Goal: Transaction & Acquisition: Purchase product/service

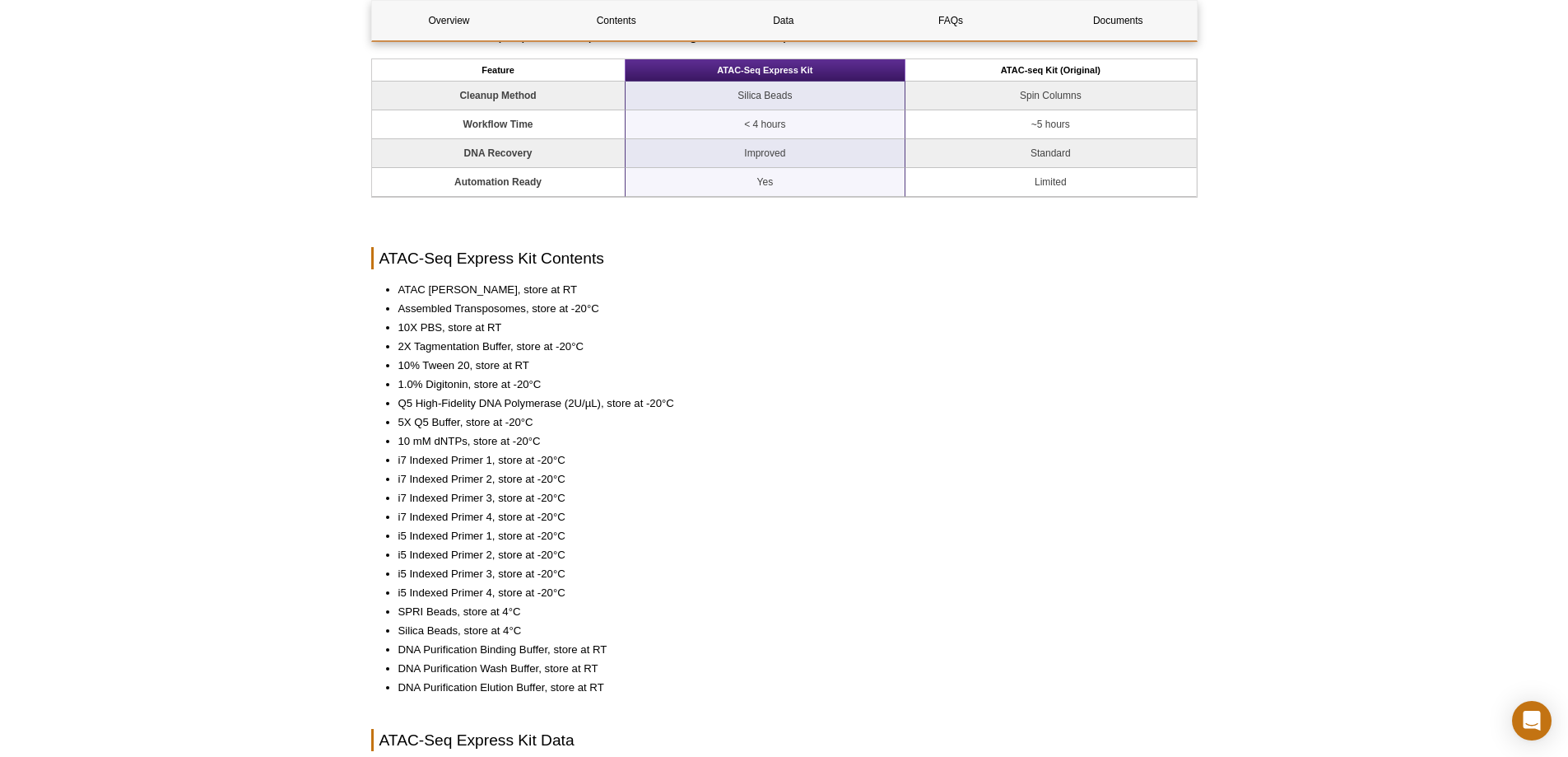
scroll to position [906, 0]
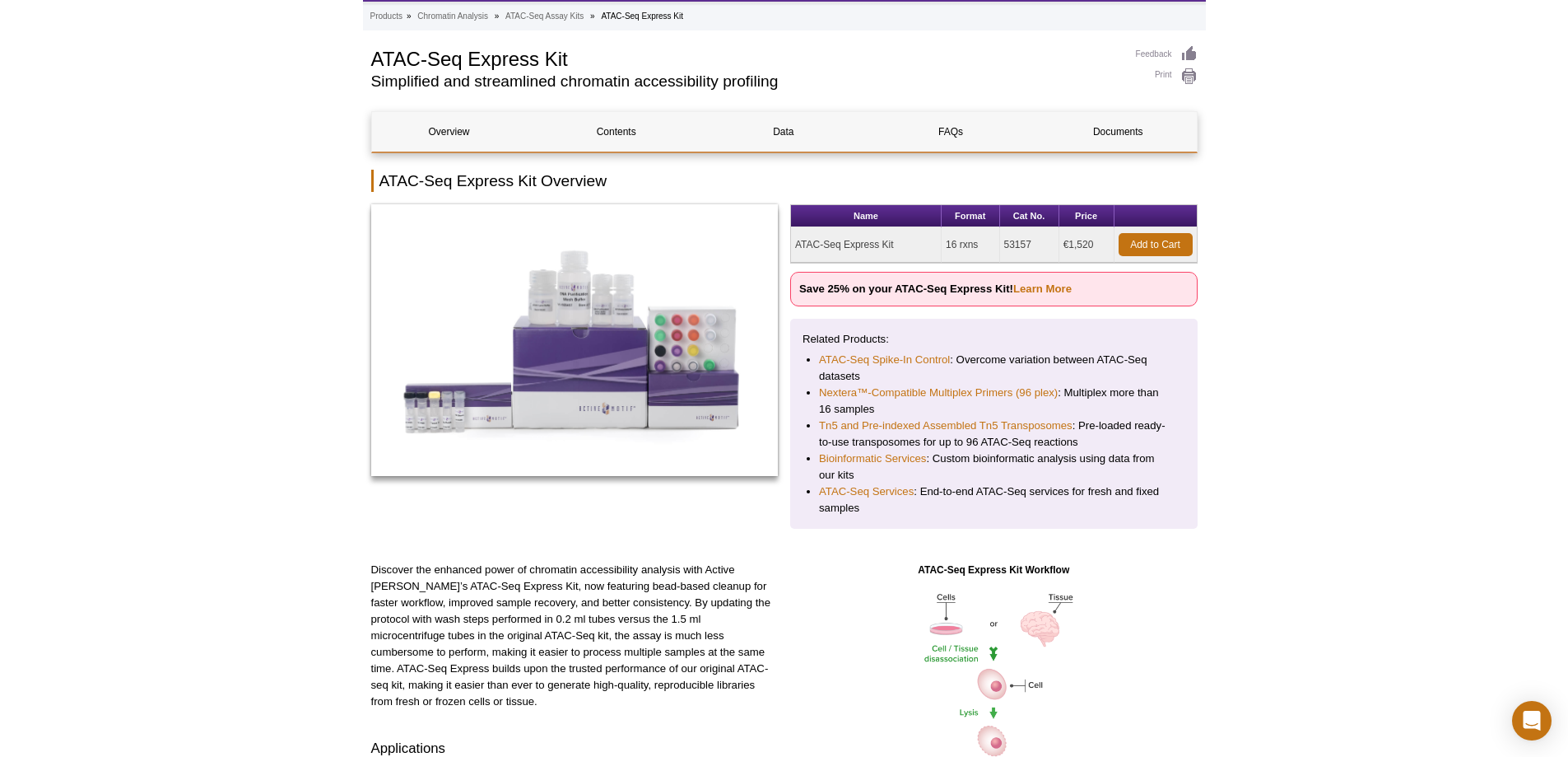
scroll to position [0, 0]
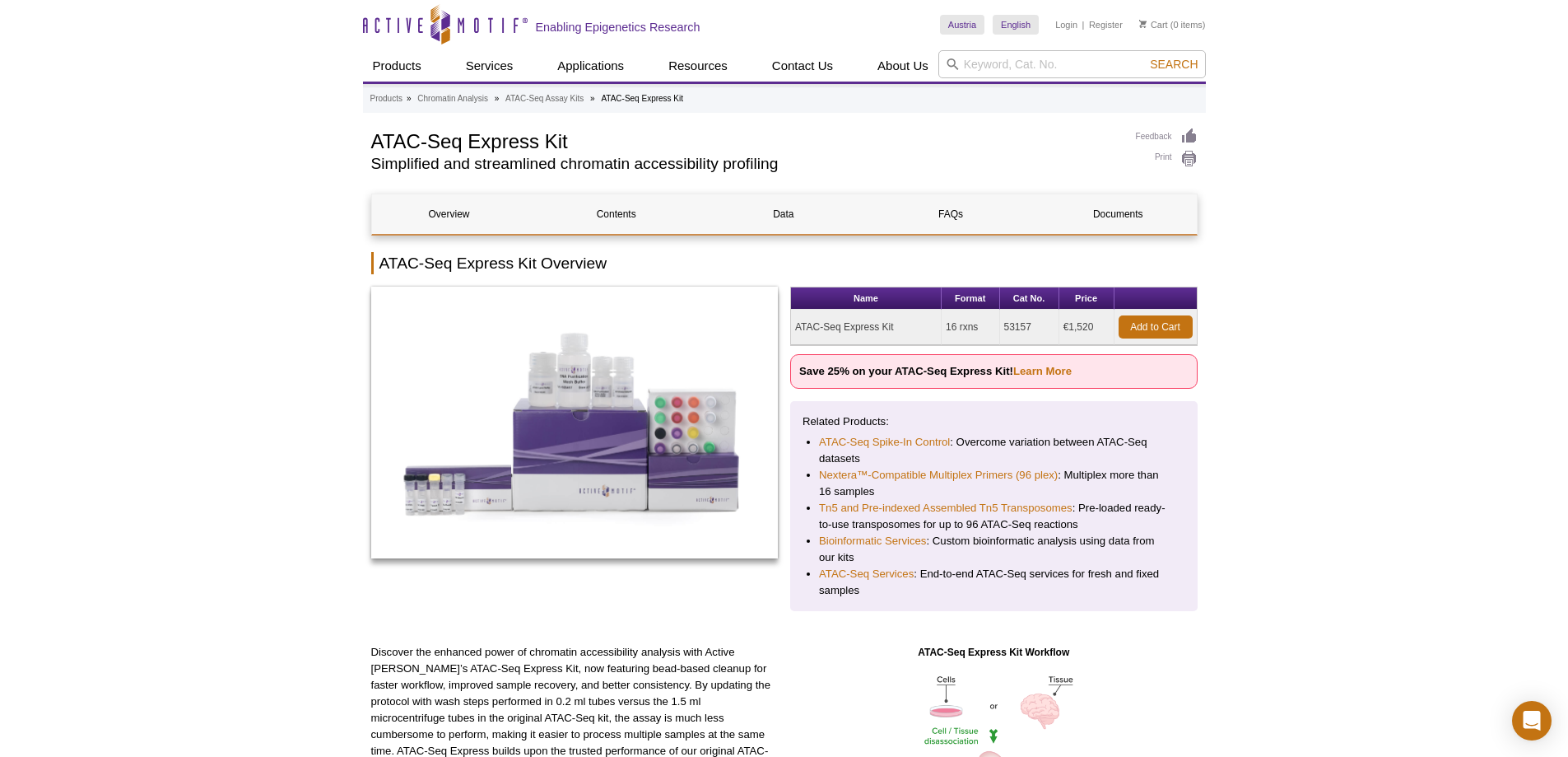
click at [1044, 372] on link "Learn More" at bounding box center [1042, 371] width 59 height 12
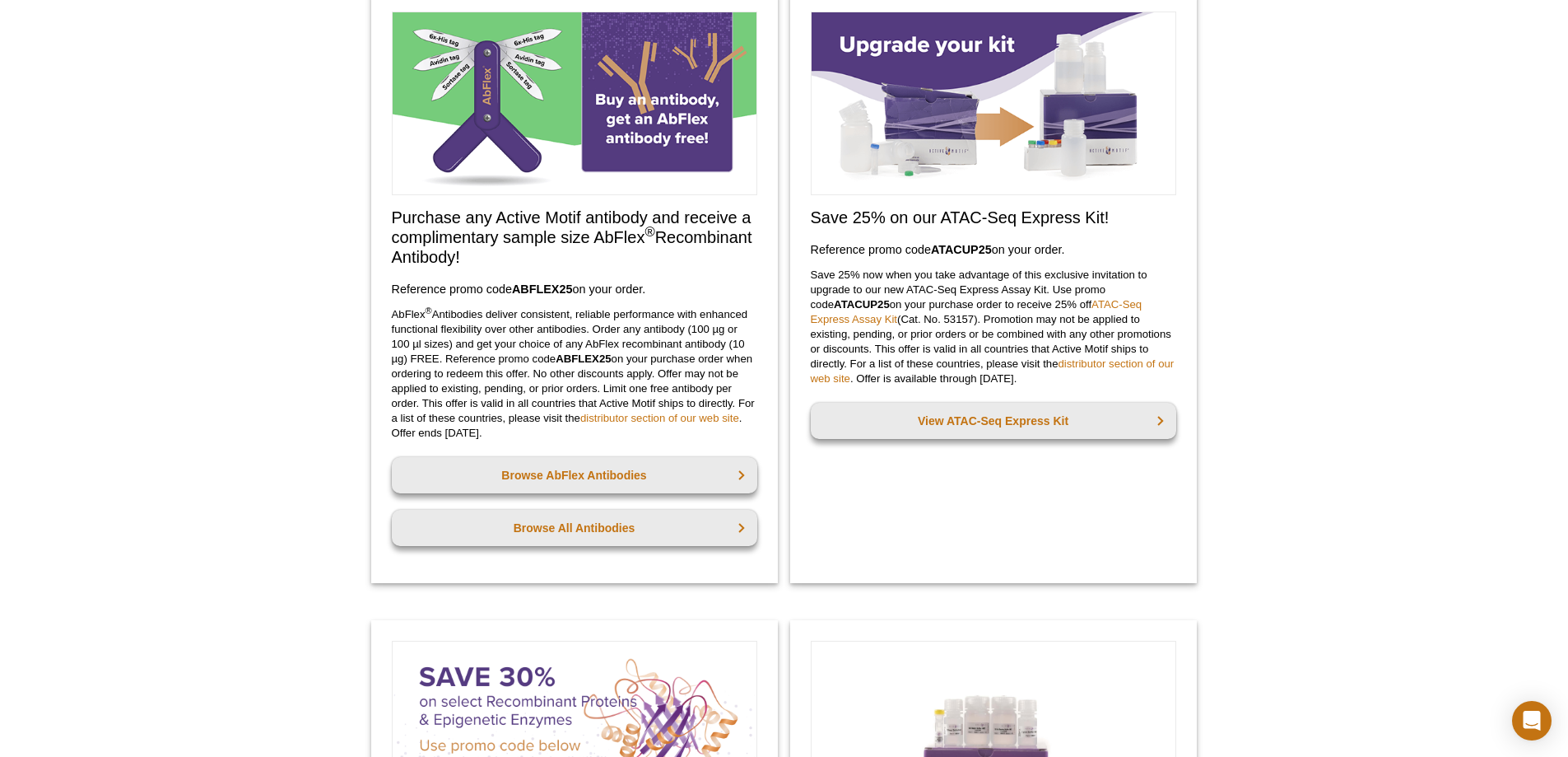
scroll to position [131, 0]
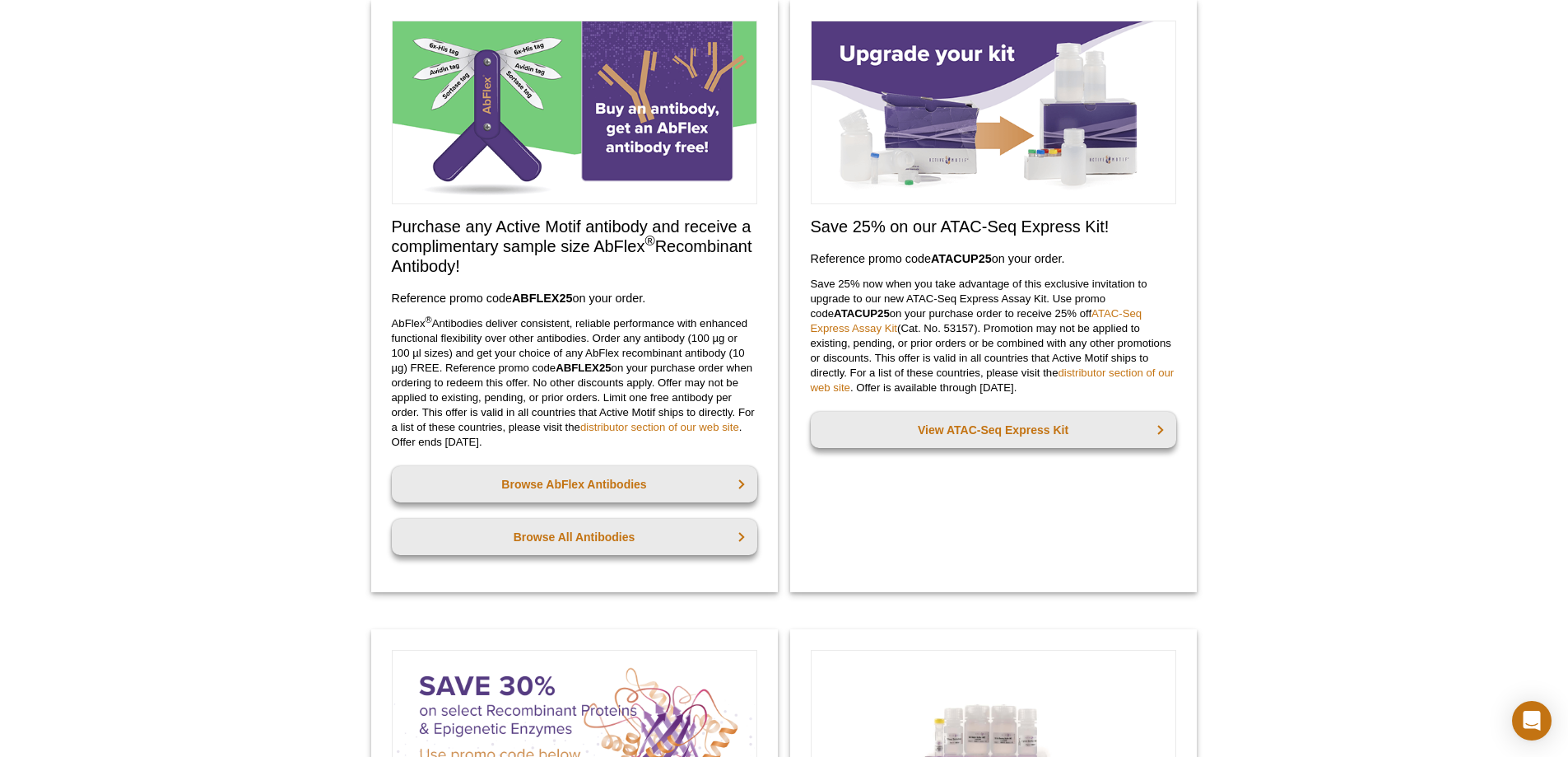
click at [1072, 372] on link "distributor section of our web site" at bounding box center [992, 379] width 364 height 27
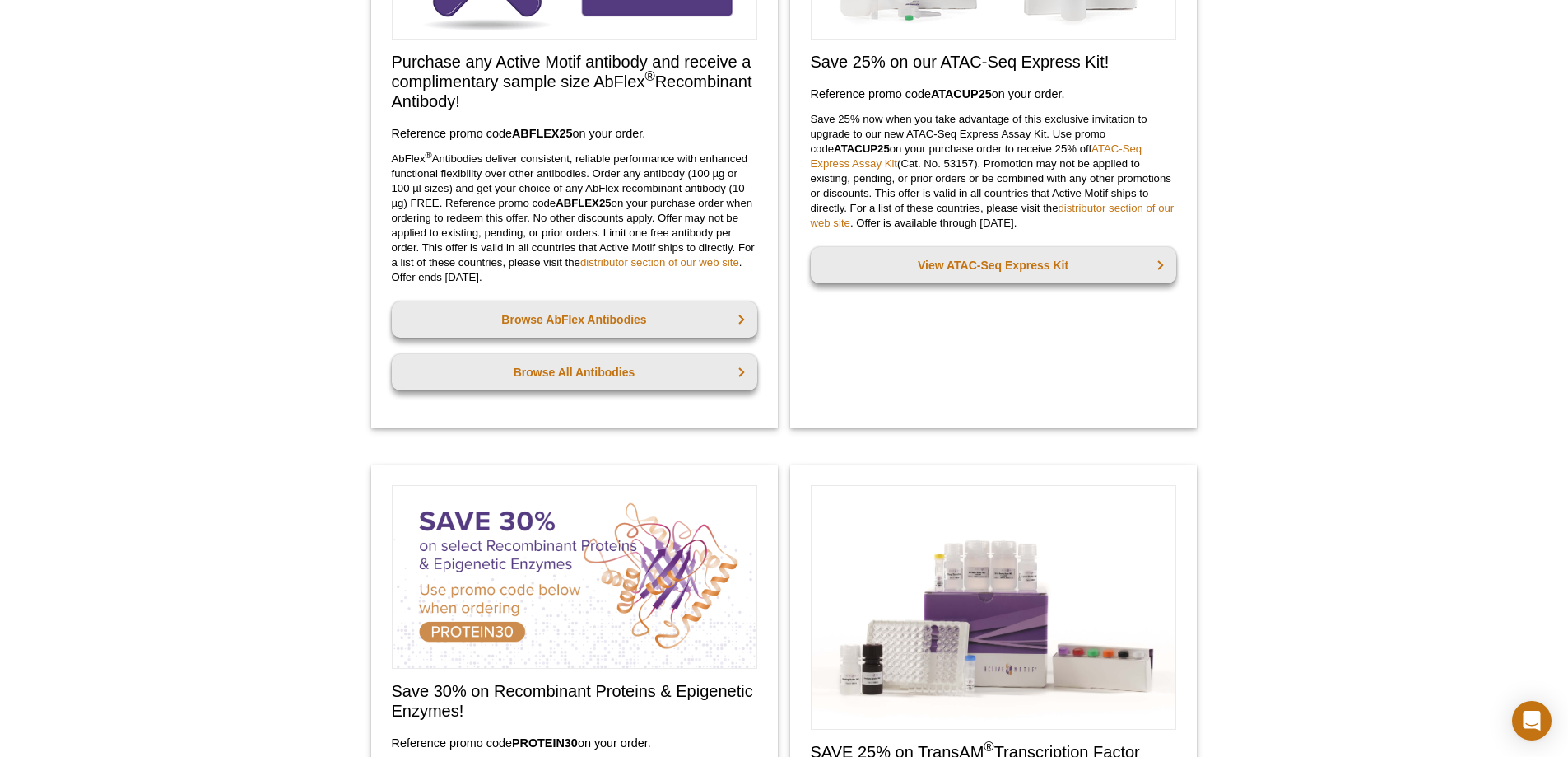
scroll to position [543, 0]
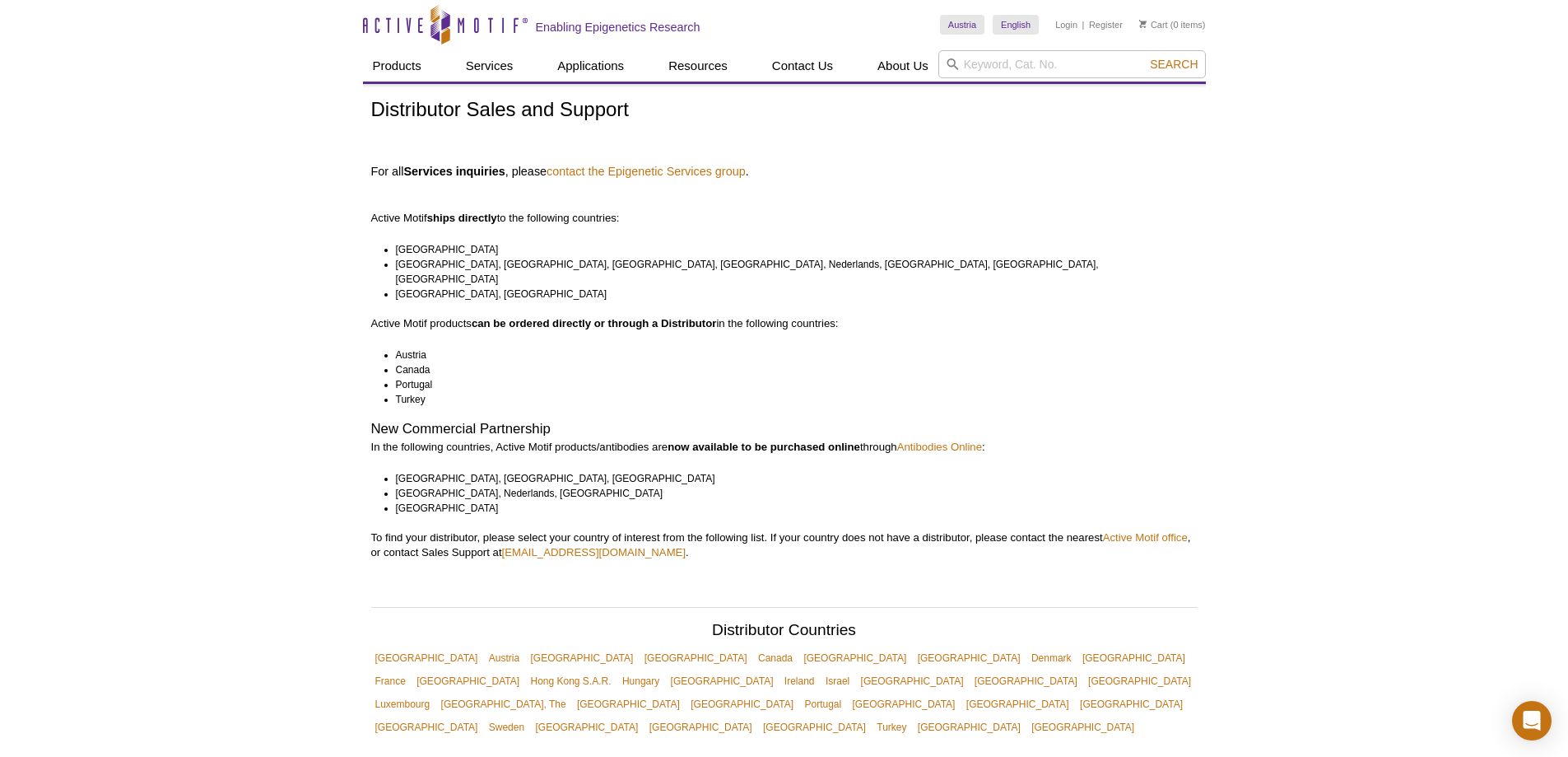
click at [1049, 266] on li "[GEOGRAPHIC_DATA], [GEOGRAPHIC_DATA], [GEOGRAPHIC_DATA], [GEOGRAPHIC_DATA], Ned…" at bounding box center [788, 272] width 786 height 30
click at [1166, 362] on li "Canada" at bounding box center [788, 369] width 786 height 15
